Goal: Information Seeking & Learning: Check status

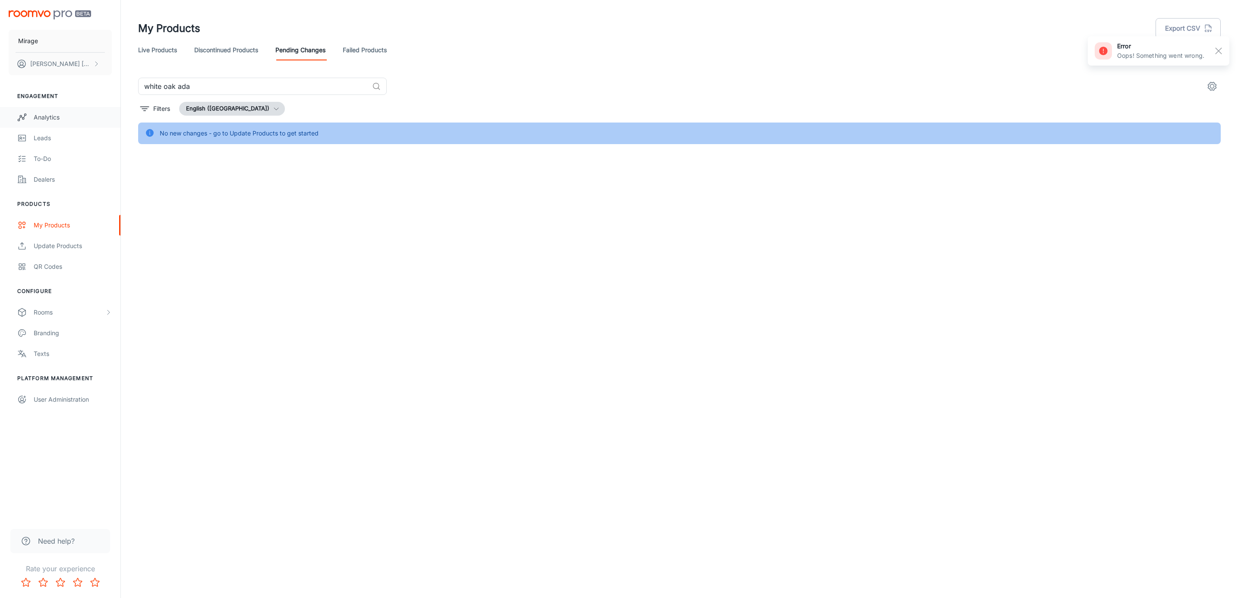
click at [50, 114] on div "Analytics" at bounding box center [73, 117] width 78 height 9
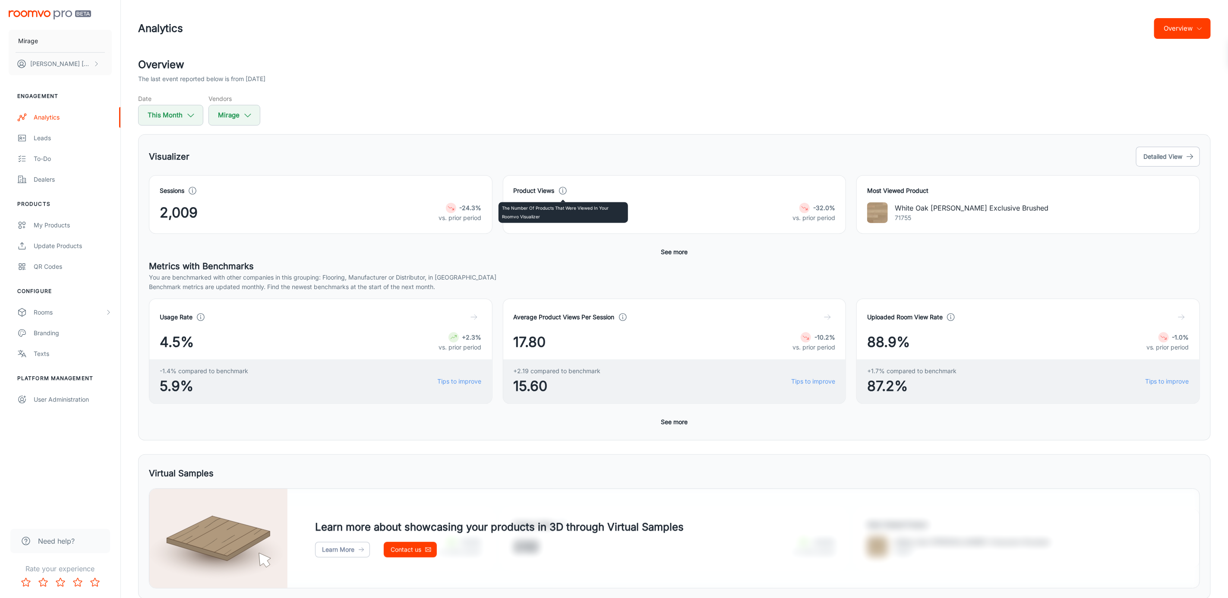
click at [564, 191] on icon at bounding box center [562, 190] width 9 height 9
click at [668, 252] on button "See more" at bounding box center [675, 252] width 34 height 16
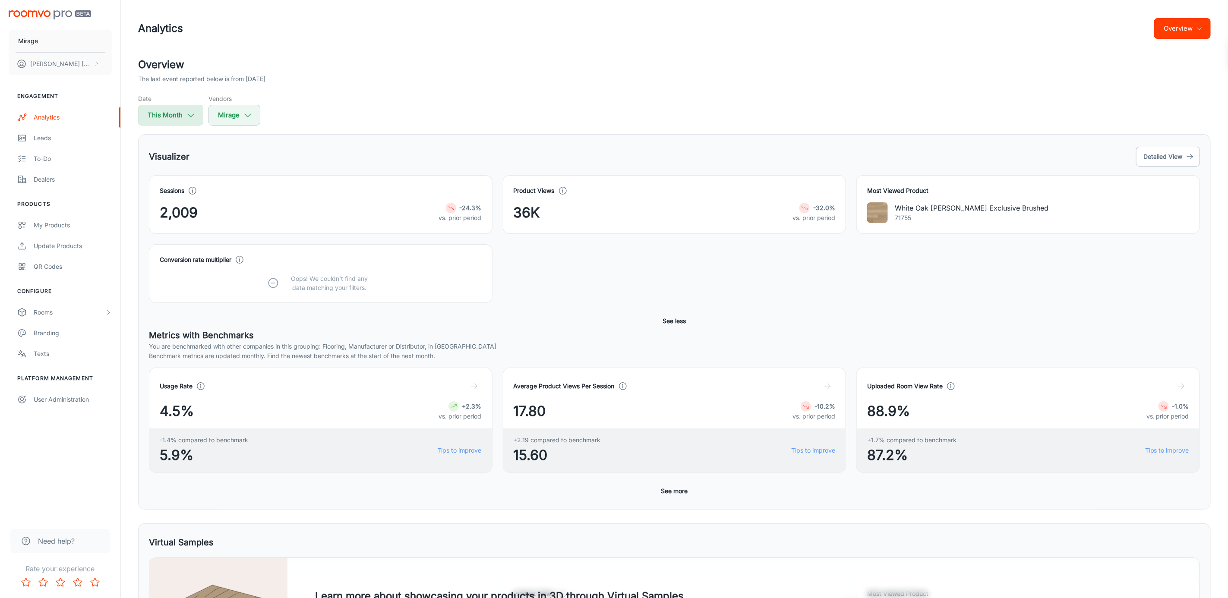
click at [173, 118] on button "This Month" at bounding box center [170, 115] width 65 height 21
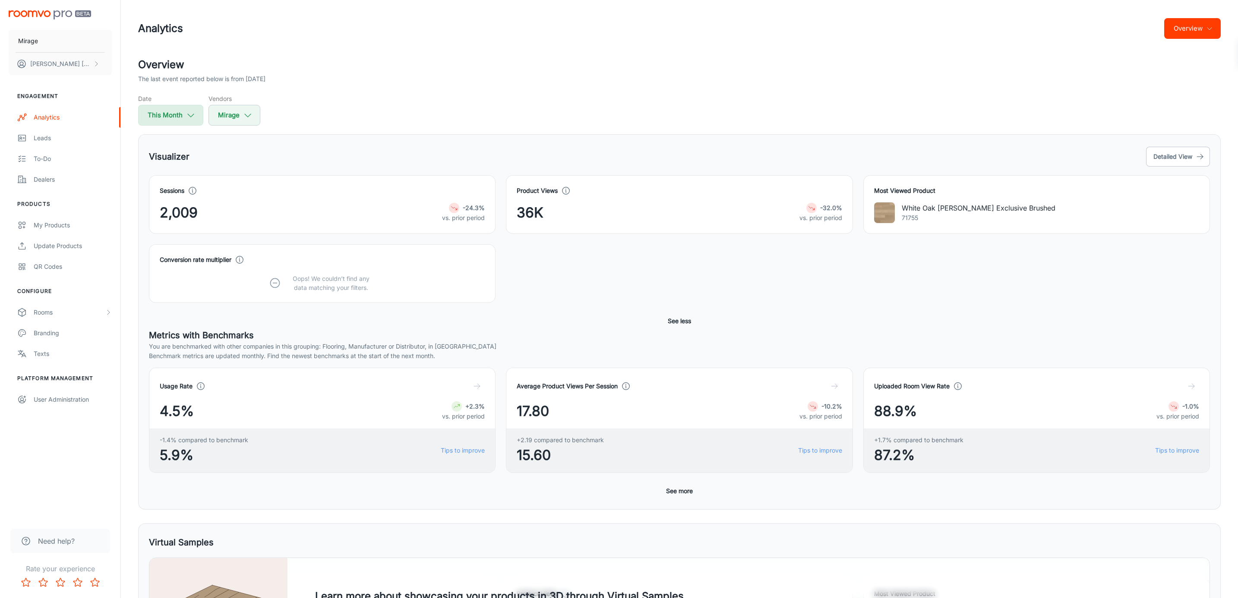
select select "8"
select select "2025"
select select "8"
select select "2025"
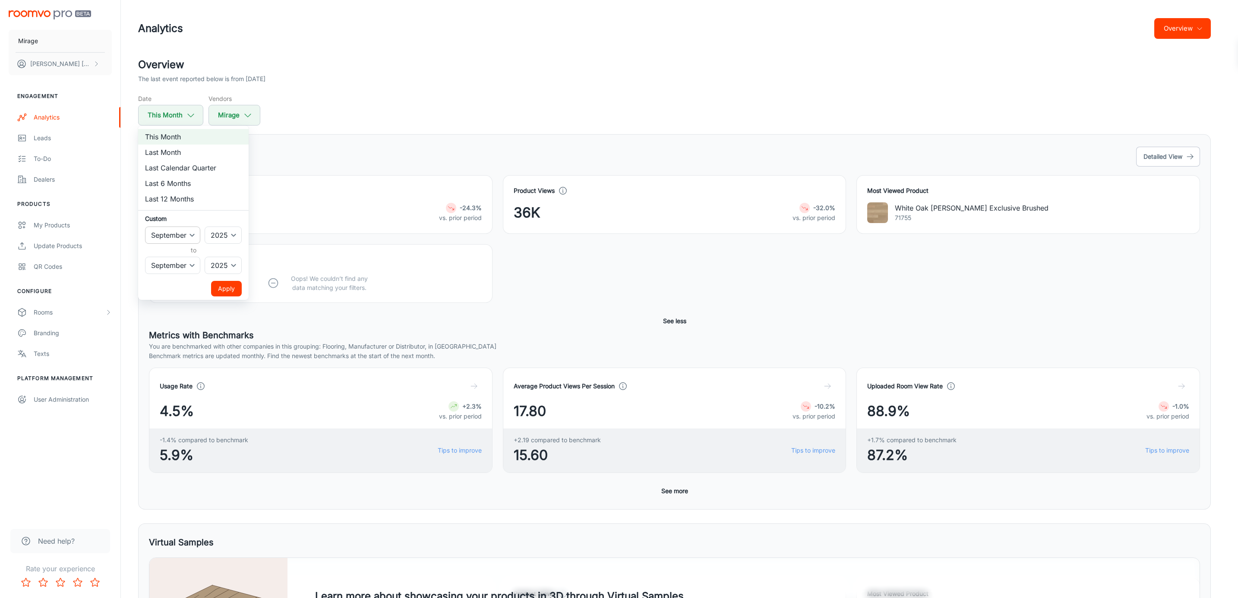
click at [186, 239] on select "January February March April May June July August September October November De…" at bounding box center [172, 235] width 55 height 17
select select "2"
click at [145, 227] on select "January February March April May June July August September October November De…" at bounding box center [172, 235] width 55 height 17
click at [191, 268] on select "January February March April May June July August September October November De…" at bounding box center [172, 265] width 55 height 17
select select "2"
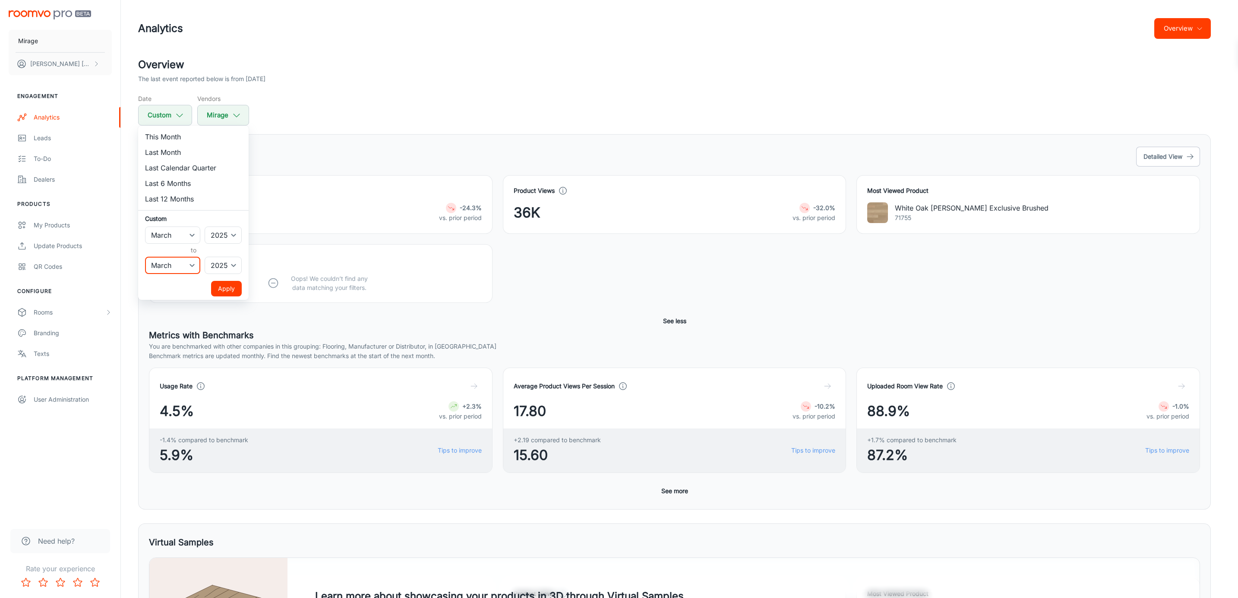
click at [145, 257] on select "January February March April May June July August September October November De…" at bounding box center [172, 265] width 55 height 17
click at [221, 289] on button "Apply" at bounding box center [226, 289] width 31 height 16
